Goal: Complete application form

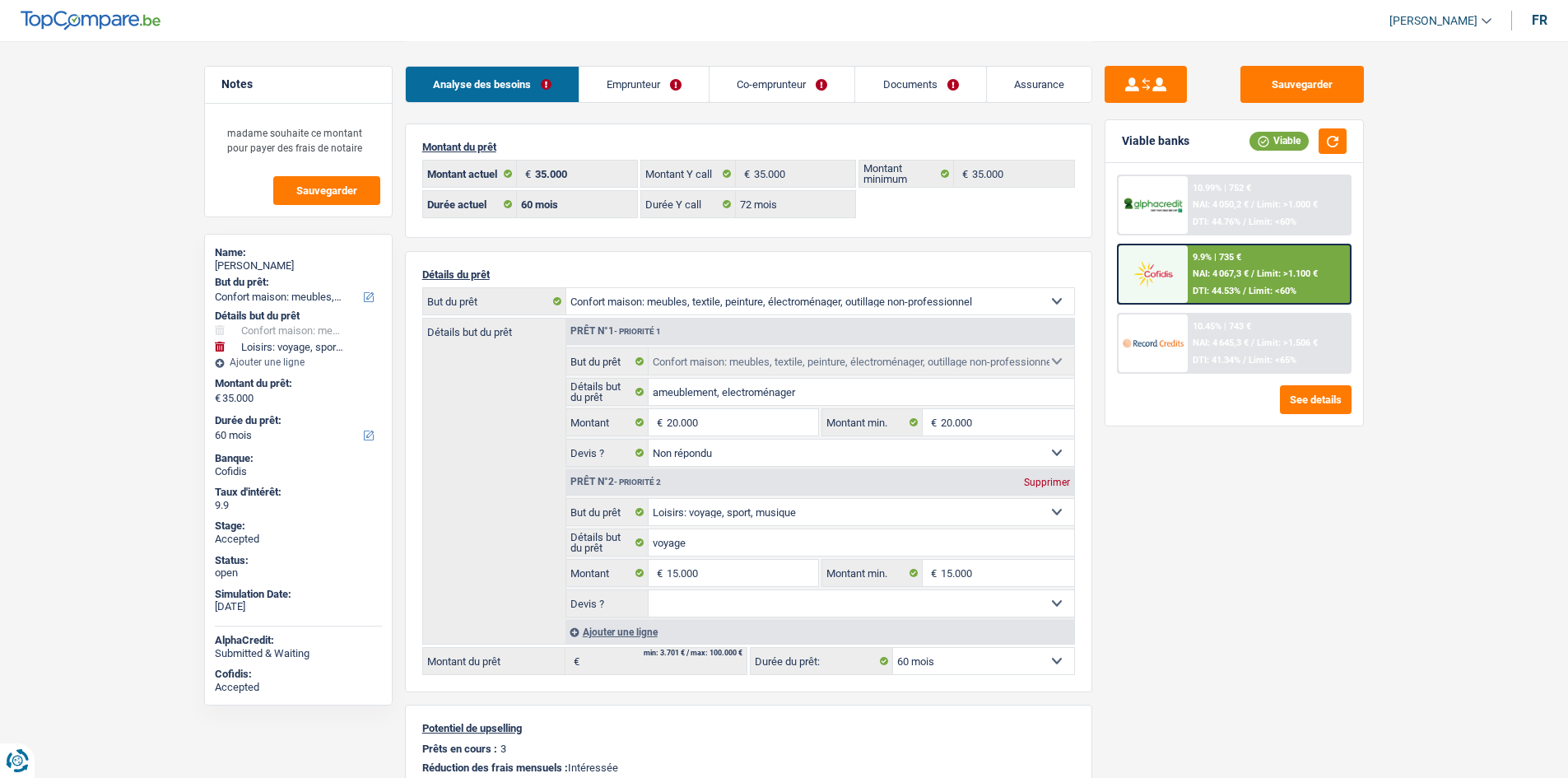
select select "household"
select select "hobbies"
select select "60"
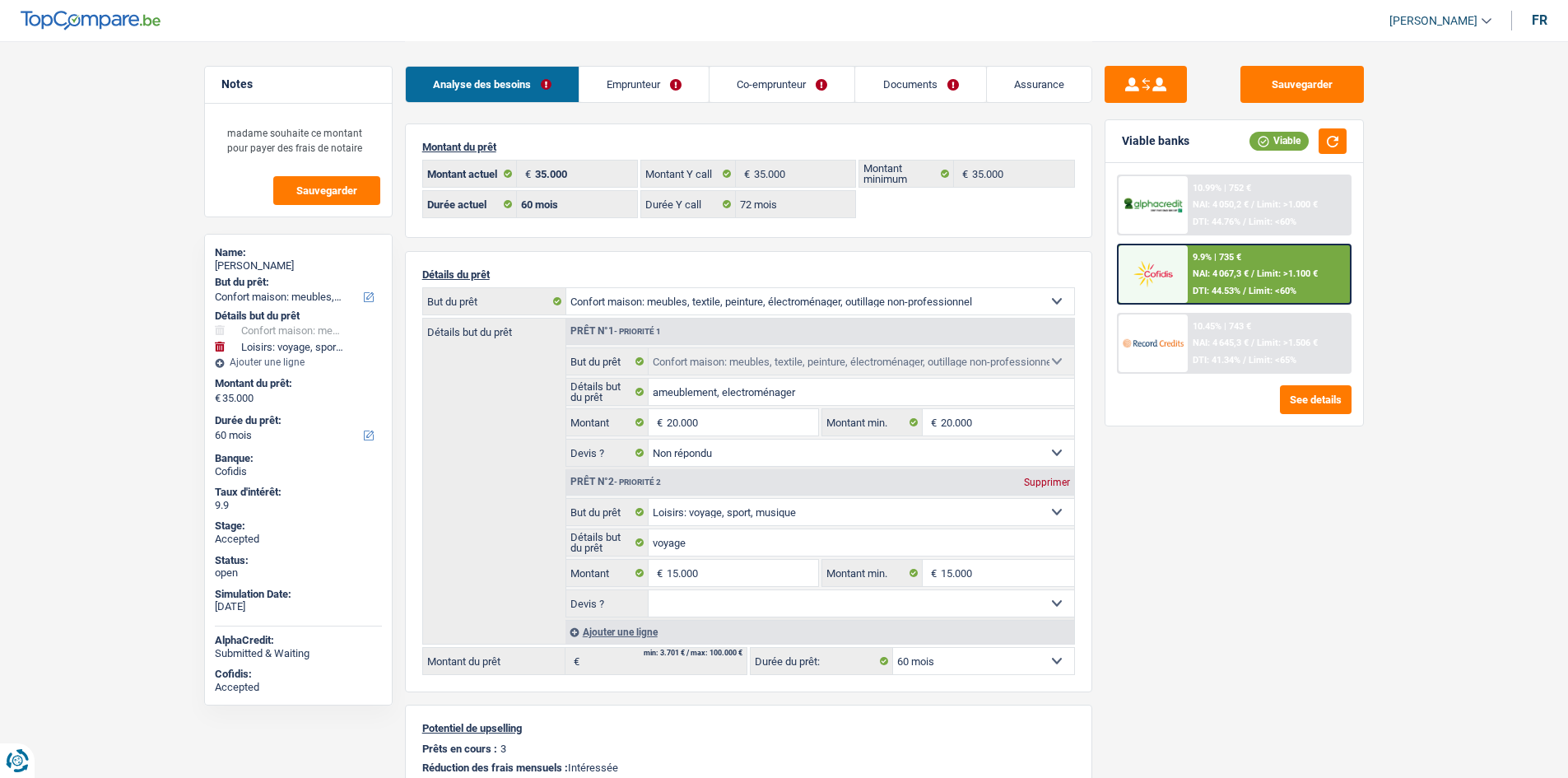
select select "72"
select select "household"
select select "not_answered"
select select "hobbies"
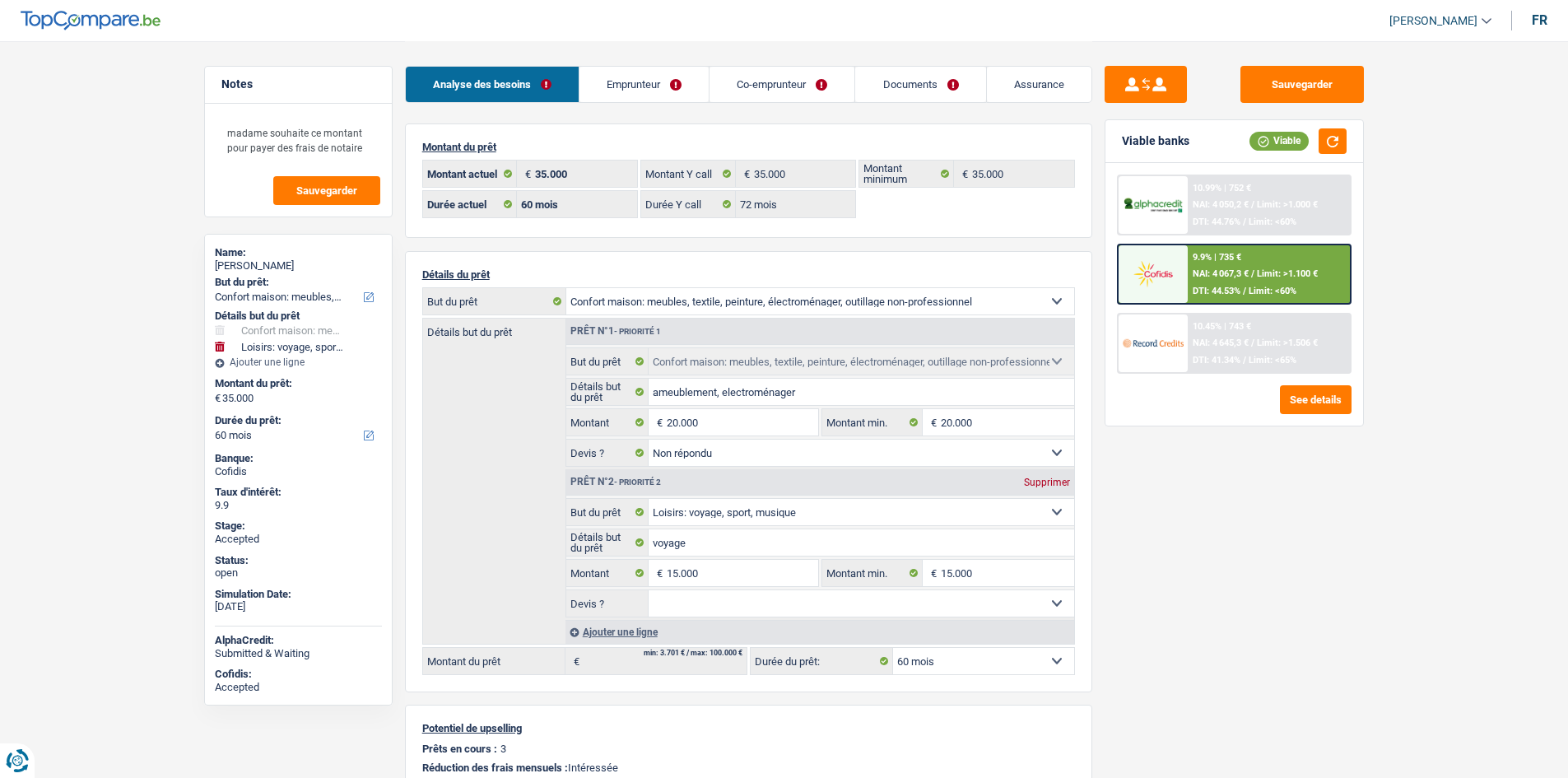
select select "60"
select select "32"
select select "married"
click at [668, 61] on div "Analyse des besoins Emprunteur Co-emprunteur Documents Assurance" at bounding box center [749, 77] width 688 height 70
click at [670, 79] on link "Emprunteur" at bounding box center [644, 84] width 129 height 35
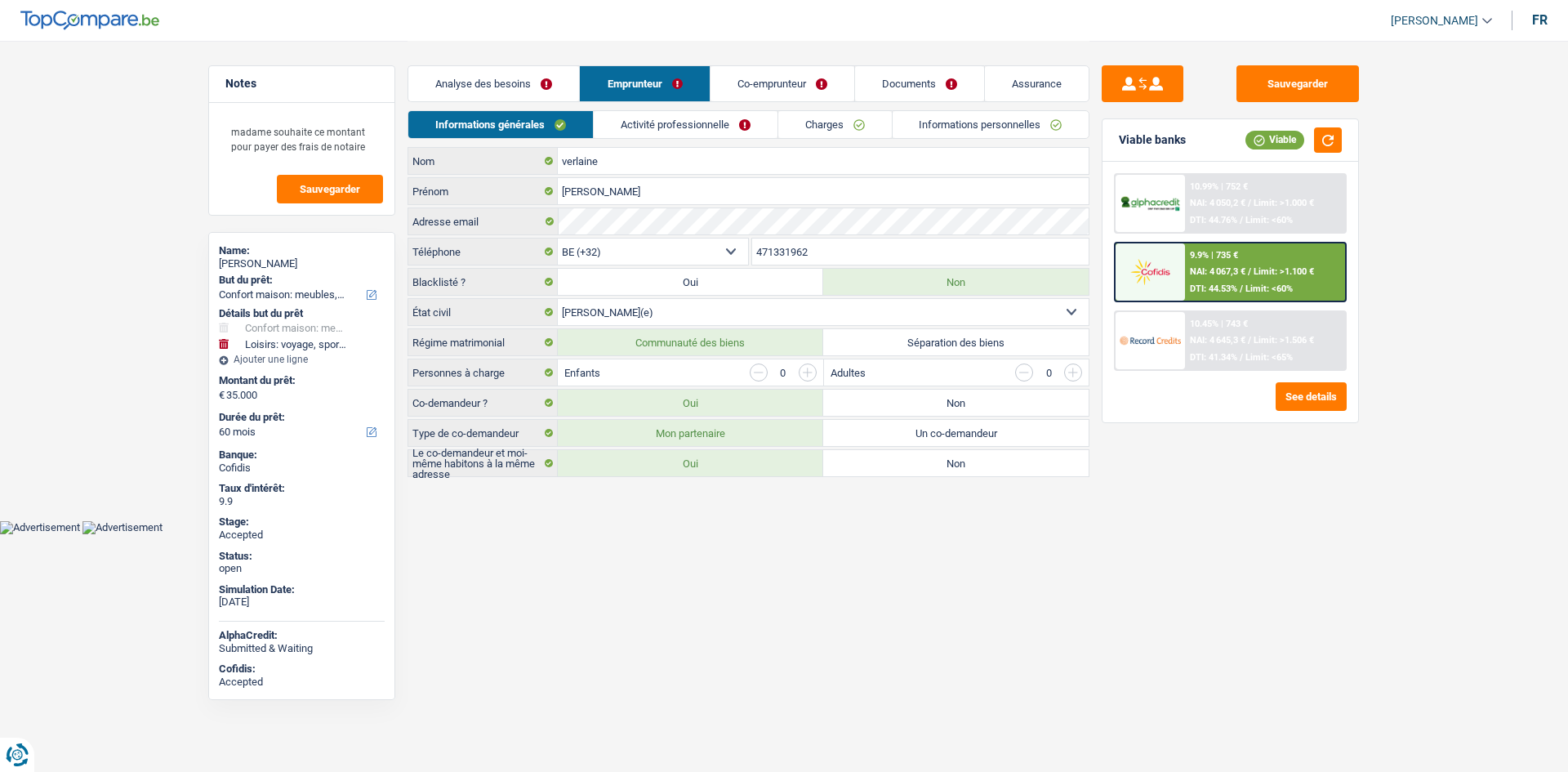
click at [684, 107] on div "Analyse des besoins Emprunteur Co-emprunteur Documents Assurance" at bounding box center [749, 76] width 682 height 70
click at [690, 117] on link "Activité professionnelle" at bounding box center [685, 123] width 184 height 27
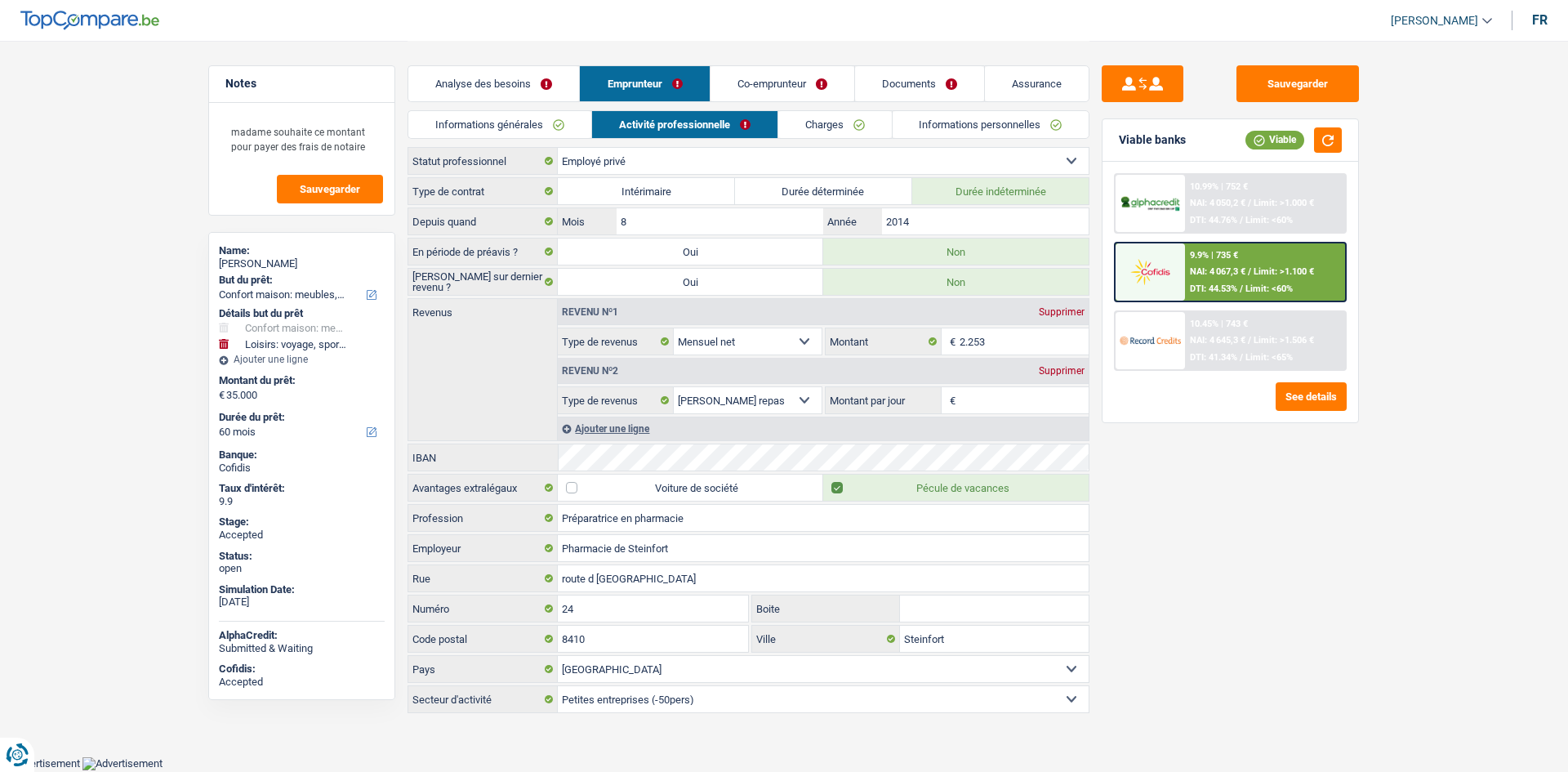
click at [784, 84] on link "Co-emprunteur" at bounding box center [782, 83] width 144 height 35
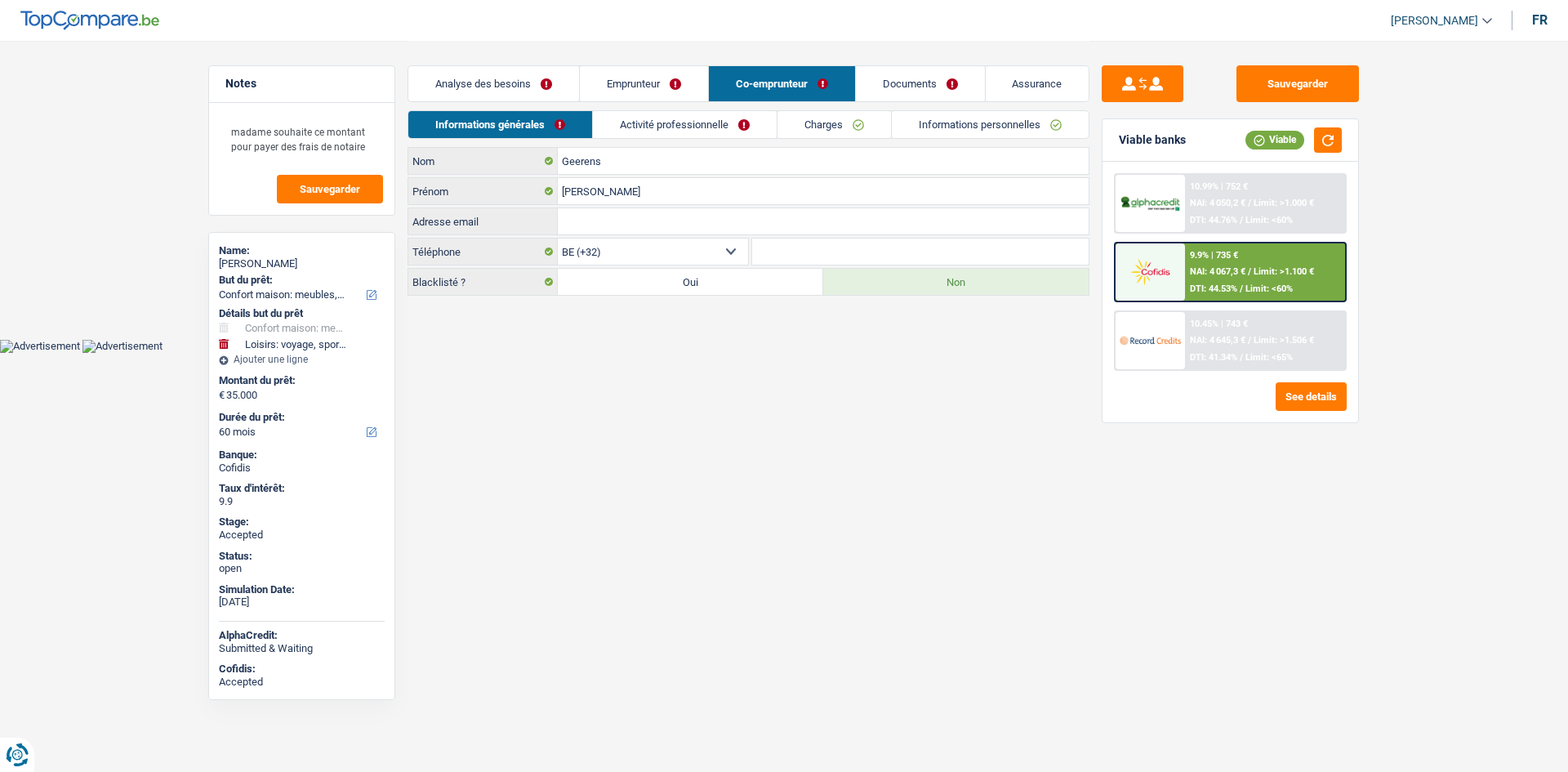
click at [725, 128] on link "Activité professionnelle" at bounding box center [684, 123] width 184 height 27
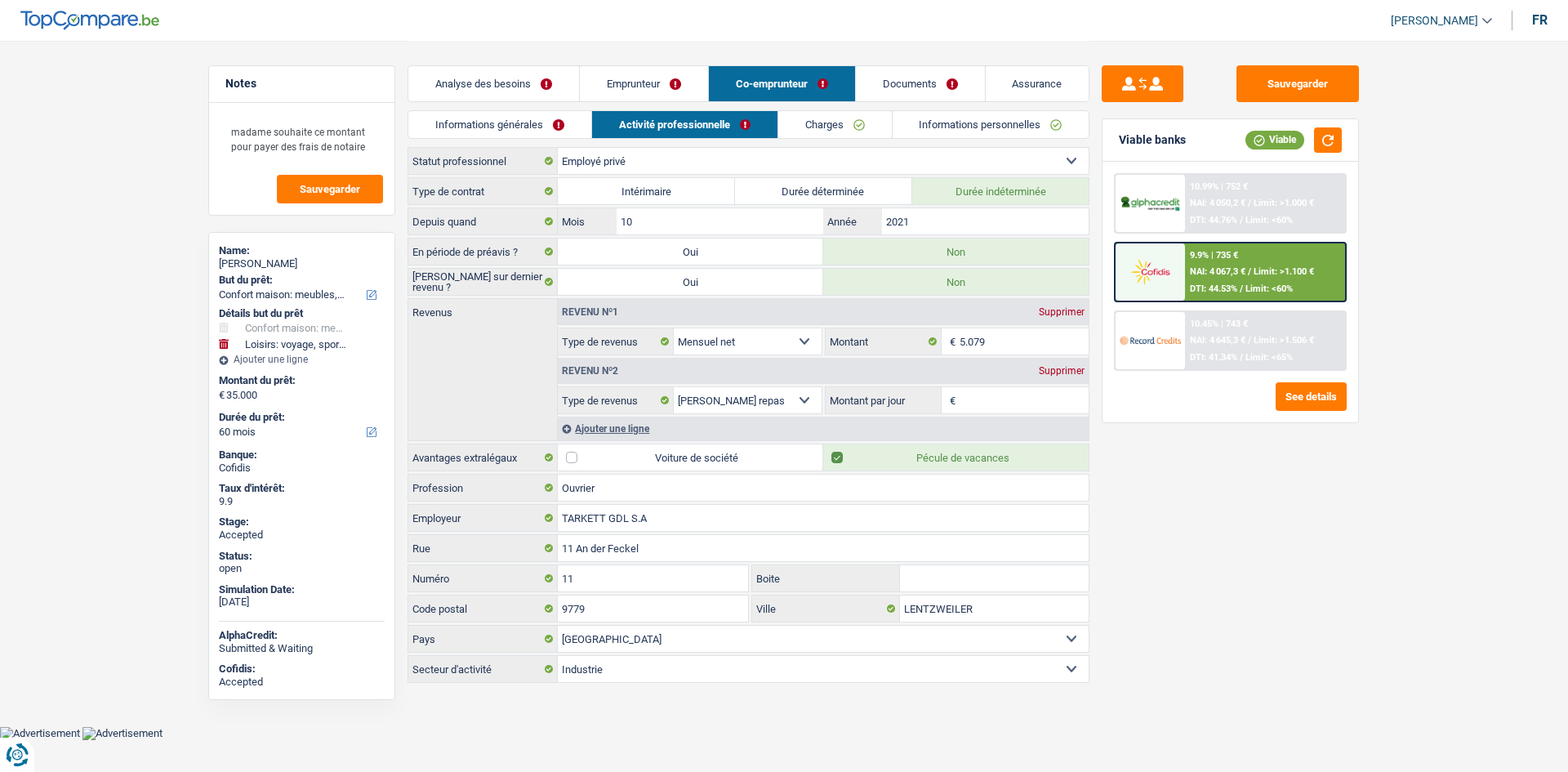
click at [1206, 580] on div "Sauvegarder Viable banks Viable 10.99% | 752 € NAI: 4 050,2 € / Limit: >1.000 €…" at bounding box center [1230, 405] width 282 height 681
click at [1210, 575] on div "Sauvegarder Viable banks Viable 10.99% | 752 € NAI: 4 050,2 € / Limit: >1.000 €…" at bounding box center [1230, 405] width 282 height 681
click at [1236, 541] on div "Sauvegarder Viable banks Viable 10.99% | 752 € NAI: 4 050,2 € / Limit: >1.000 €…" at bounding box center [1230, 405] width 282 height 681
click at [467, 107] on div "Analyse des besoins Emprunteur Co-emprunteur Documents Assurance" at bounding box center [749, 76] width 682 height 70
click at [469, 117] on link "Informations générales" at bounding box center [499, 123] width 183 height 27
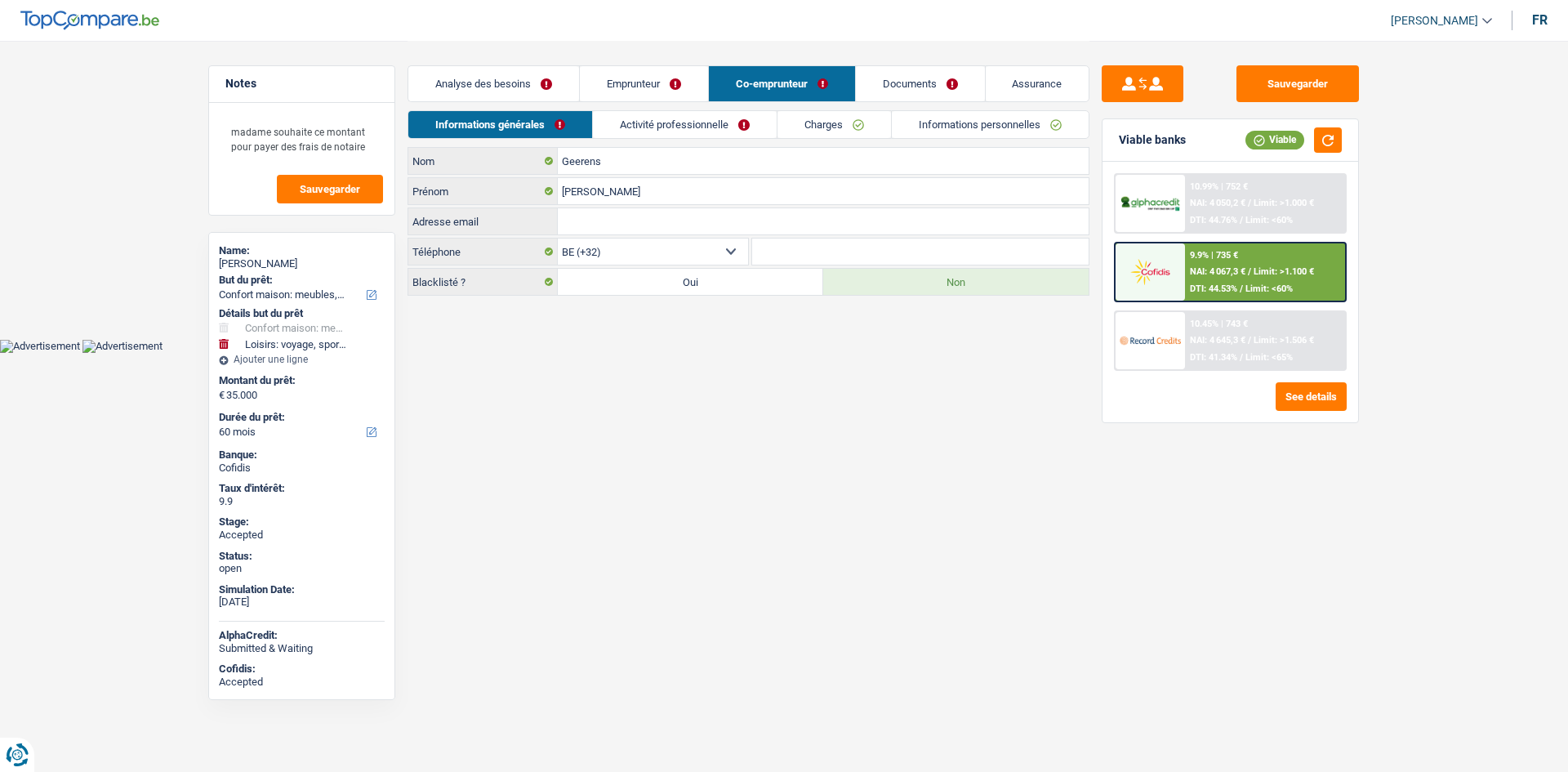
click at [626, 95] on link "Emprunteur" at bounding box center [644, 83] width 128 height 35
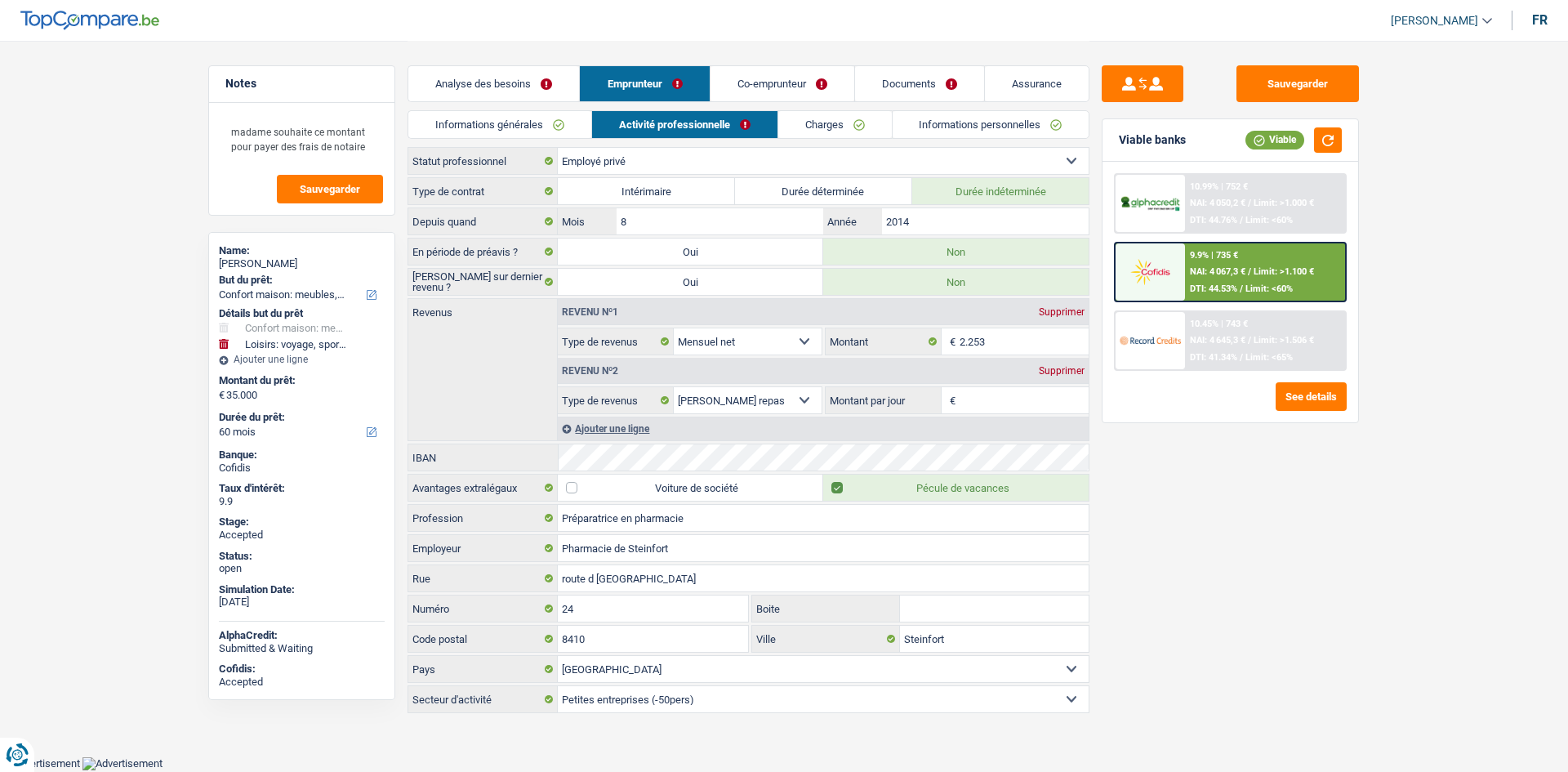
click at [556, 132] on link "Informations générales" at bounding box center [499, 123] width 183 height 27
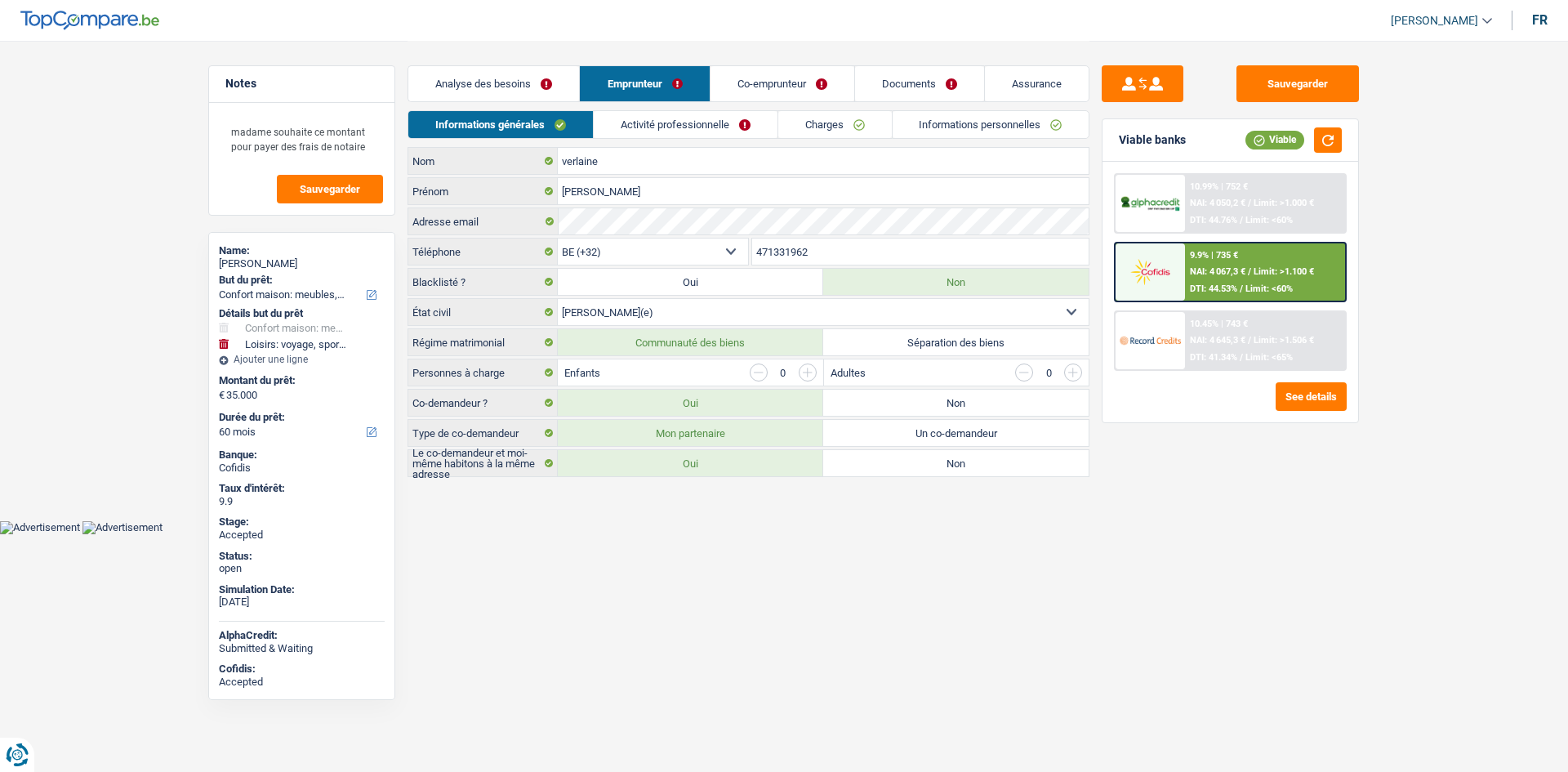
click at [993, 534] on html "Vous avez le contrôle de vos données Nous utilisons des cookies, tout comme nos…" at bounding box center [784, 267] width 1568 height 534
click at [779, 534] on html "Vous avez le contrôle de vos données Nous utilisons des cookies, tout comme nos…" at bounding box center [784, 267] width 1568 height 534
